Goal: Navigation & Orientation: Find specific page/section

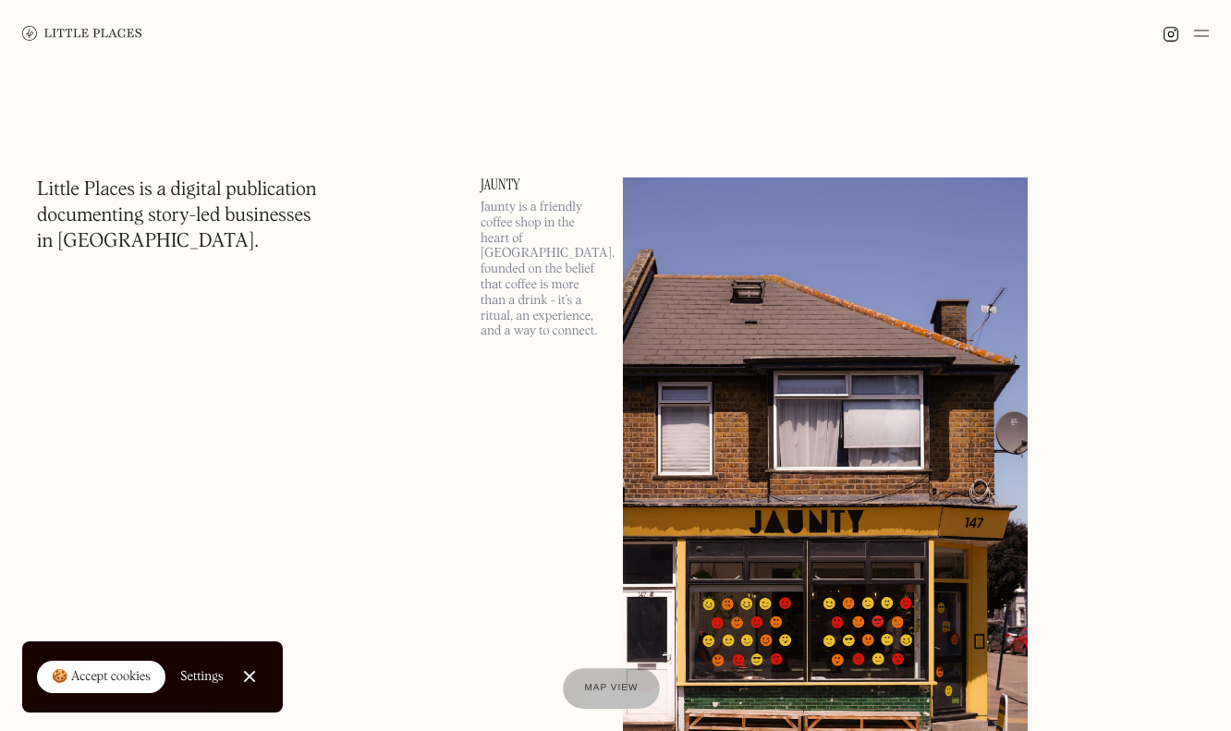
click at [243, 679] on div at bounding box center [249, 677] width 12 height 12
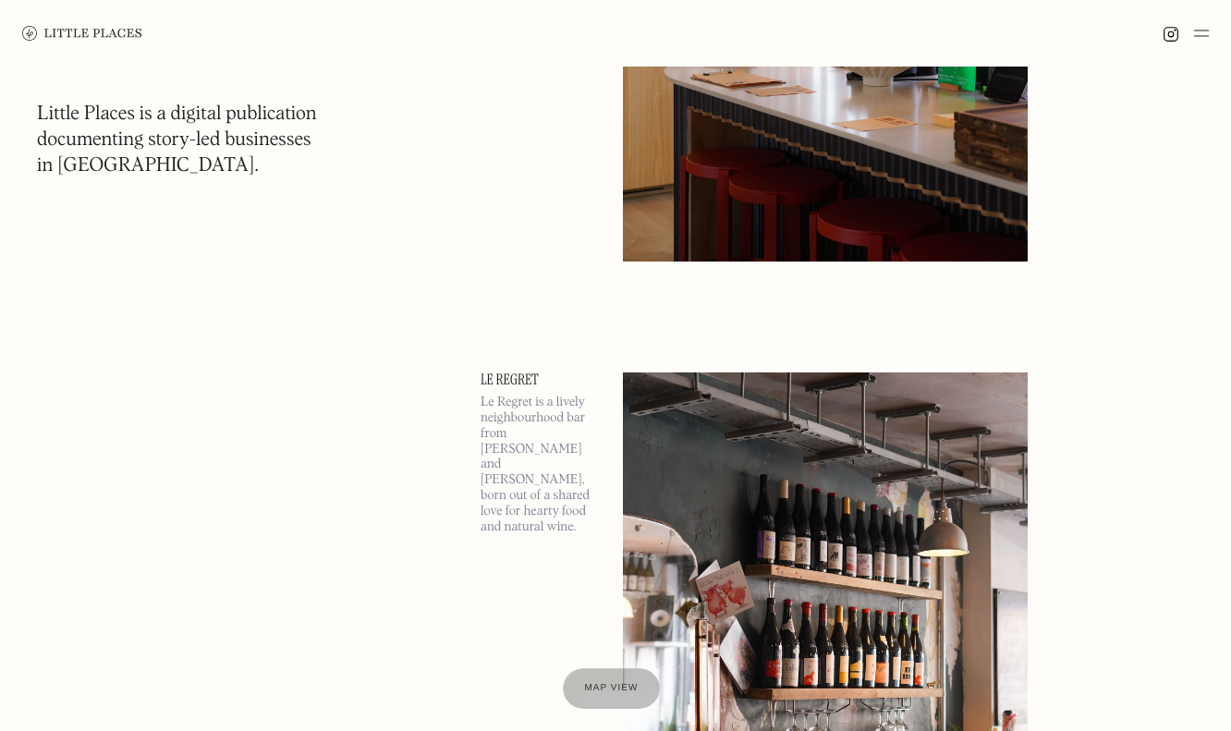
scroll to position [3680, 0]
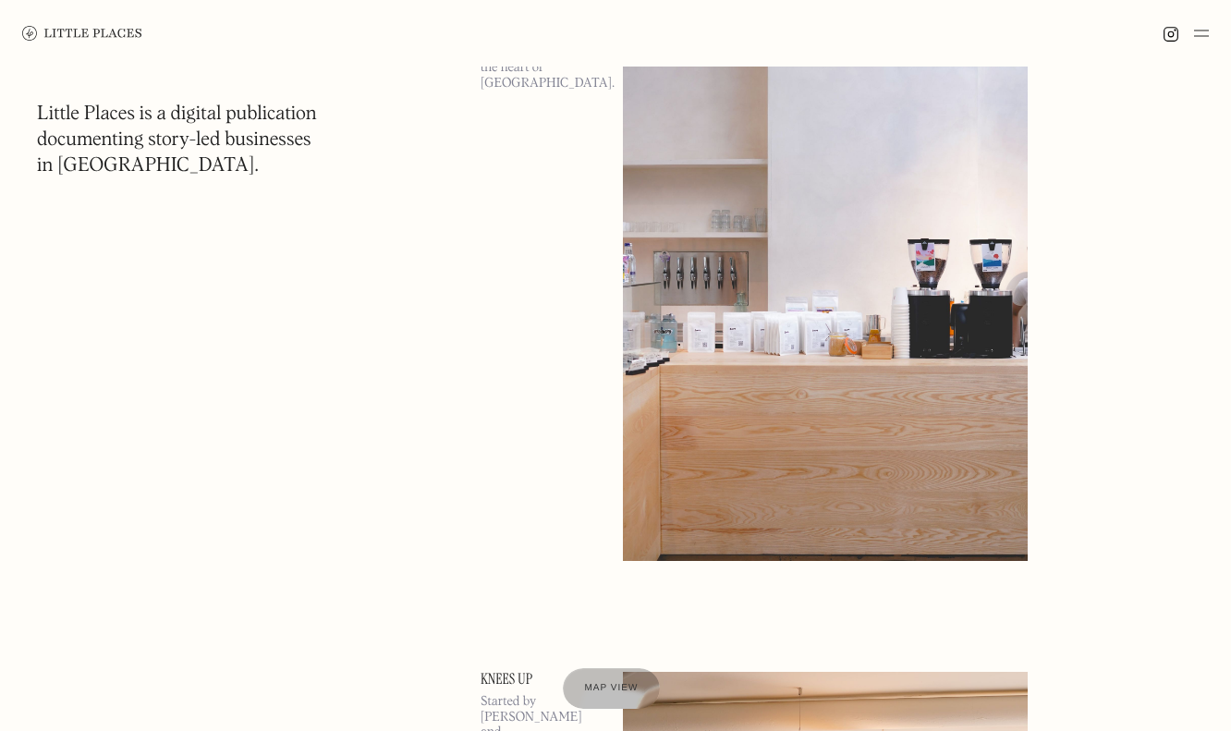
click at [1169, 31] on img at bounding box center [1171, 34] width 17 height 17
click at [1202, 40] on img at bounding box center [1201, 33] width 15 height 22
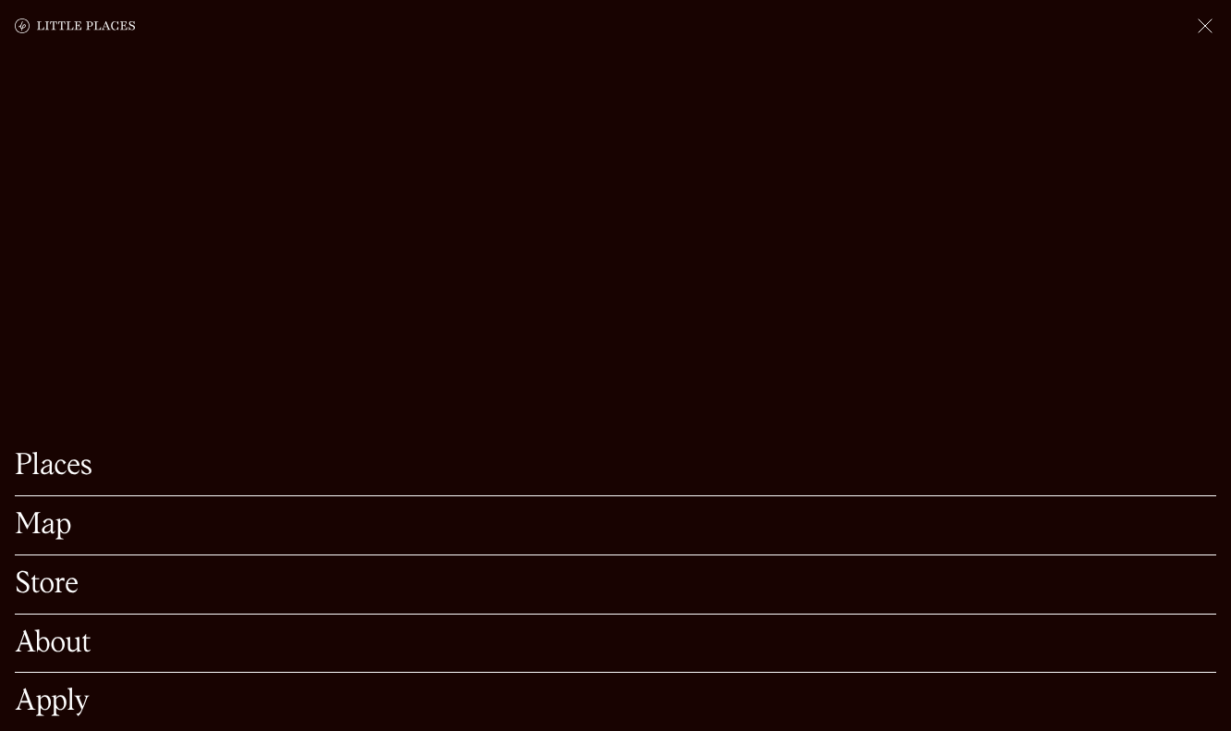
click at [430, 479] on link "Places" at bounding box center [616, 466] width 1202 height 29
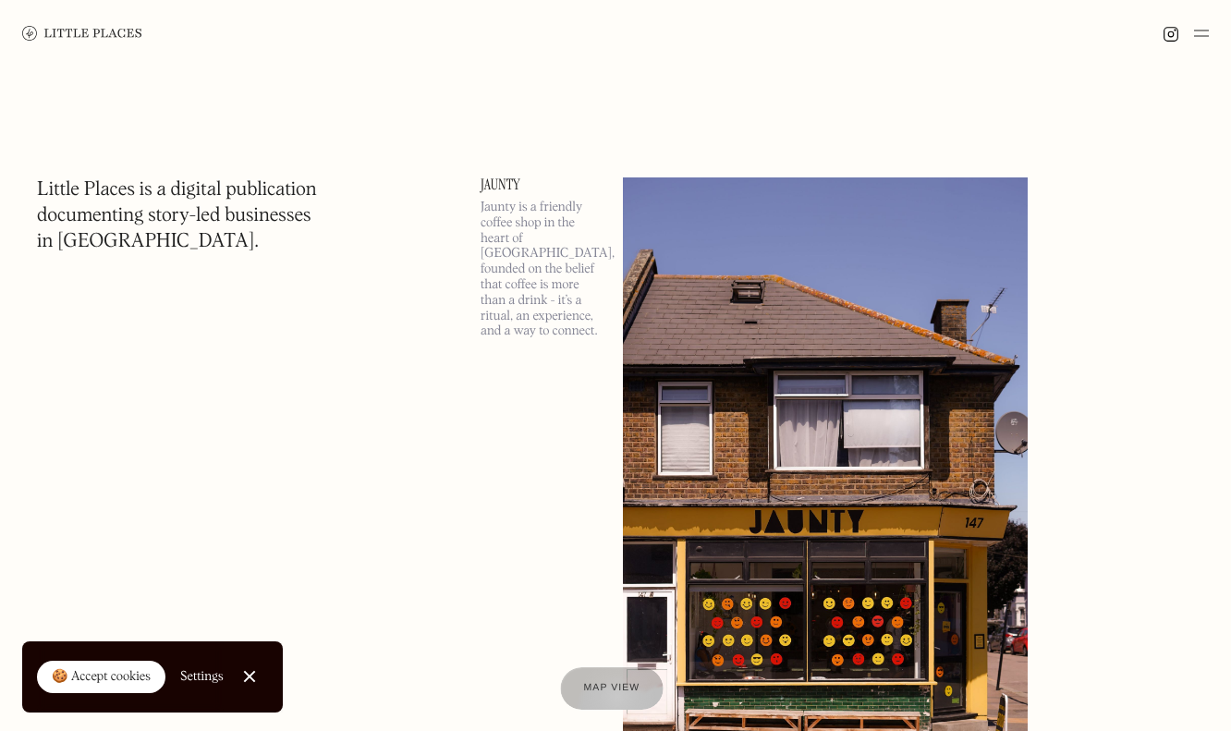
click at [615, 695] on div "Map view" at bounding box center [611, 688] width 56 height 19
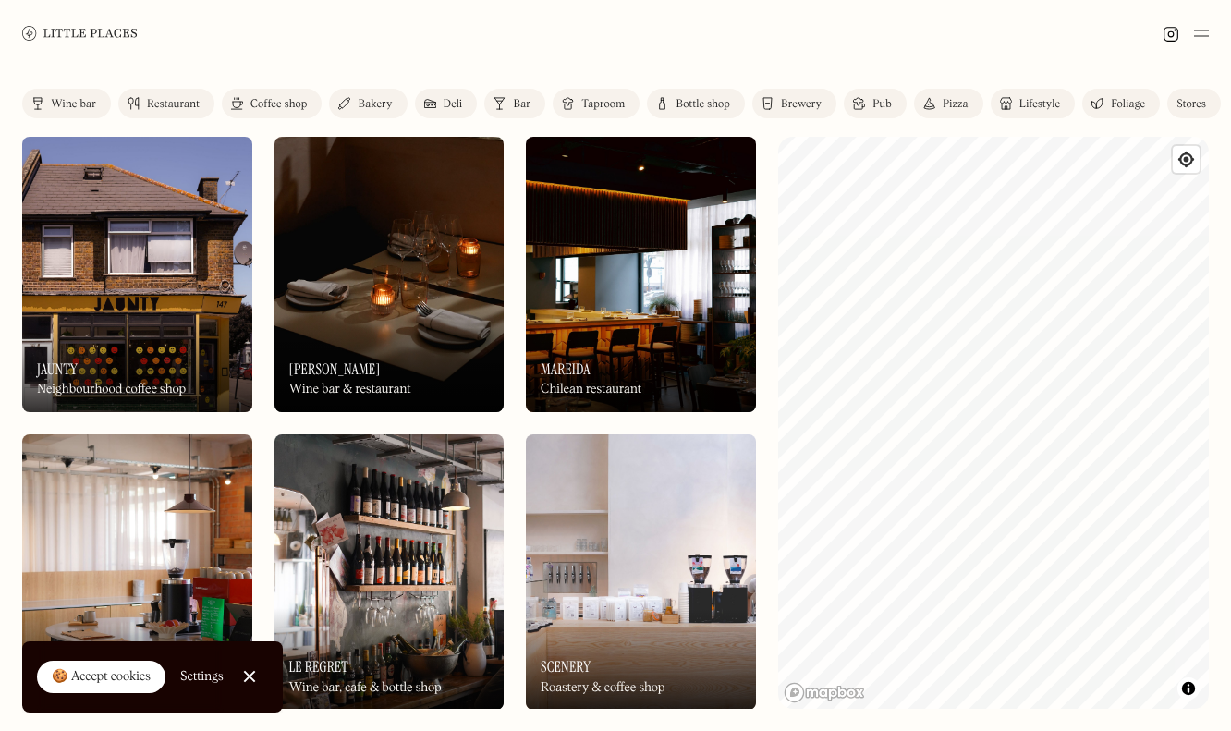
click at [247, 674] on div at bounding box center [249, 677] width 12 height 12
